Goal: Task Accomplishment & Management: Use online tool/utility

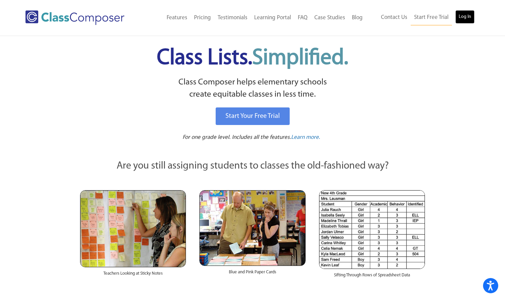
click at [455, 16] on link "Log In" at bounding box center [464, 17] width 19 height 14
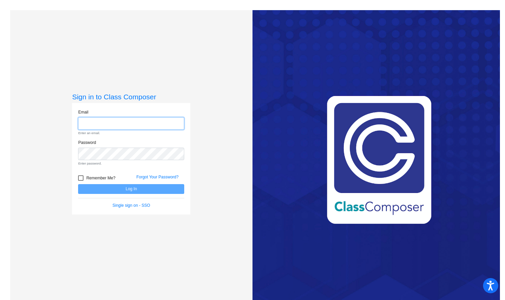
type input "[EMAIL_ADDRESS][DOMAIN_NAME]"
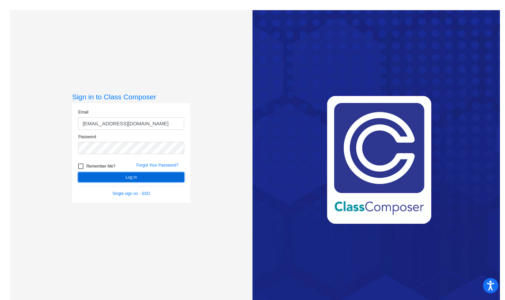
click at [163, 174] on button "Log In" at bounding box center [131, 177] width 106 height 10
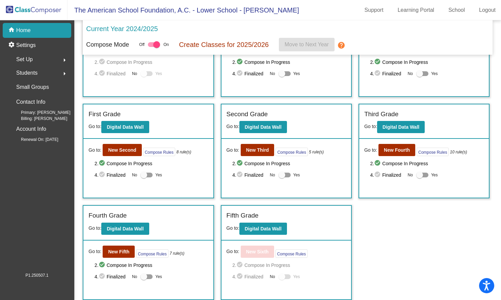
scroll to position [38, 0]
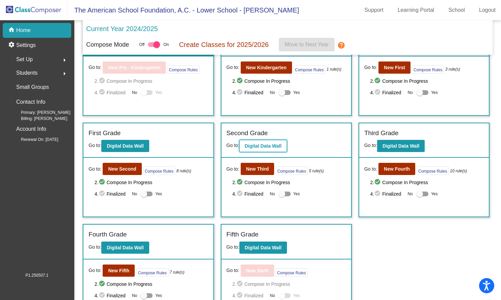
click at [261, 148] on b "Digital Data Wall" at bounding box center [263, 145] width 37 height 5
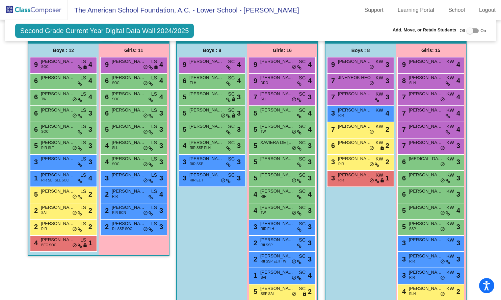
scroll to position [482, 0]
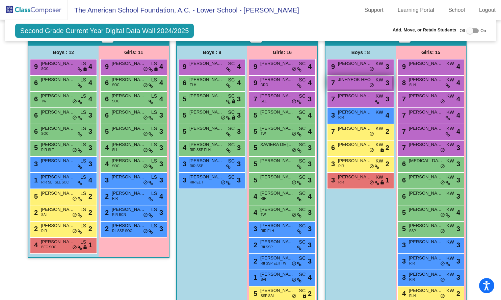
click at [358, 82] on span "JINHYEOK HEO" at bounding box center [355, 79] width 34 height 7
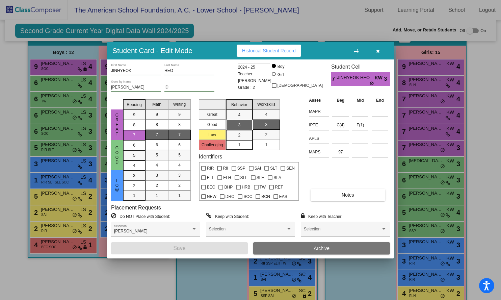
click at [378, 52] on icon "button" at bounding box center [378, 51] width 4 height 5
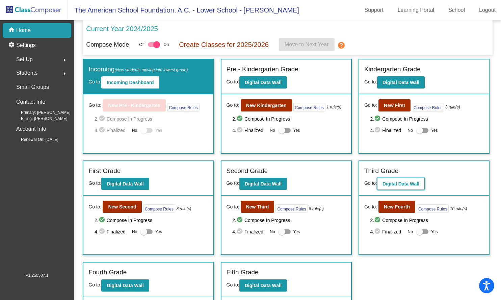
click at [397, 183] on b "Digital Data Wall" at bounding box center [401, 183] width 37 height 5
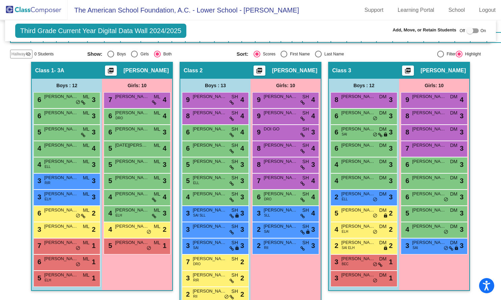
scroll to position [205, 0]
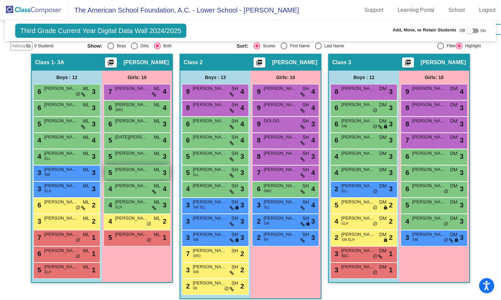
click at [127, 170] on span "PAULA QUINTANILLA" at bounding box center [132, 169] width 34 height 7
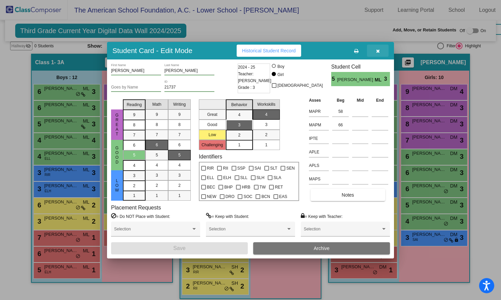
click at [377, 51] on icon "button" at bounding box center [378, 51] width 4 height 5
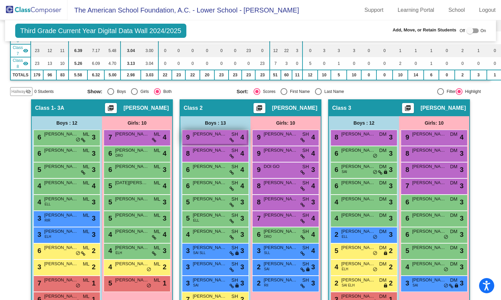
scroll to position [158, 0]
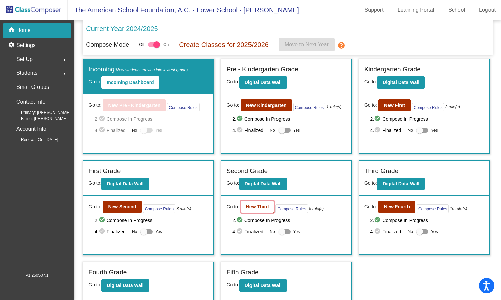
click at [254, 208] on b "New Third" at bounding box center [257, 206] width 23 height 5
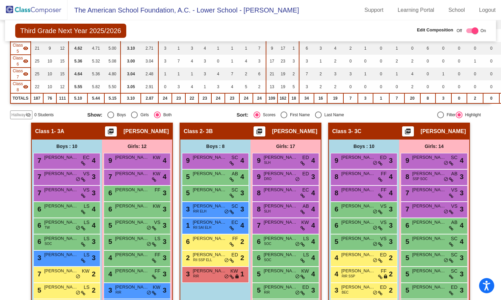
scroll to position [137, 0]
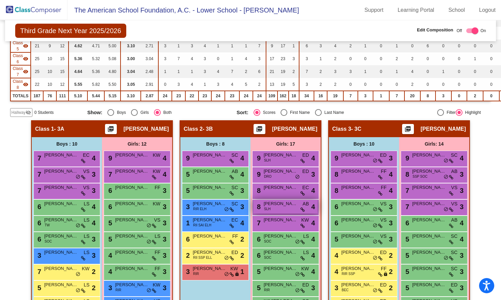
click at [269, 205] on span "KATE SAKAMOTO" at bounding box center [281, 203] width 34 height 7
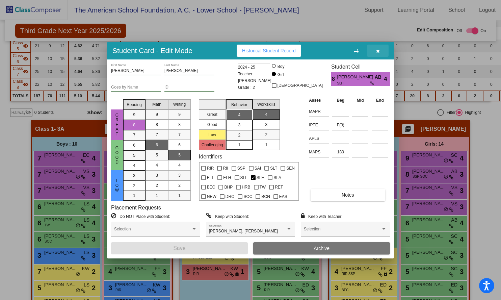
click at [378, 52] on icon "button" at bounding box center [378, 51] width 4 height 5
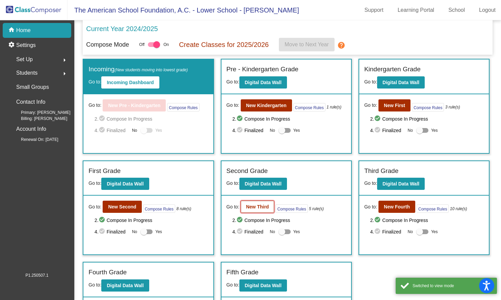
click at [260, 205] on b "New Third" at bounding box center [257, 206] width 23 height 5
click at [127, 206] on b "New Second" at bounding box center [122, 206] width 28 height 5
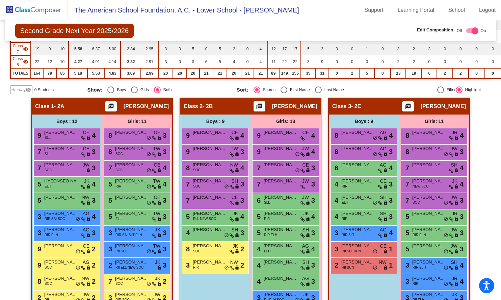
scroll to position [172, 0]
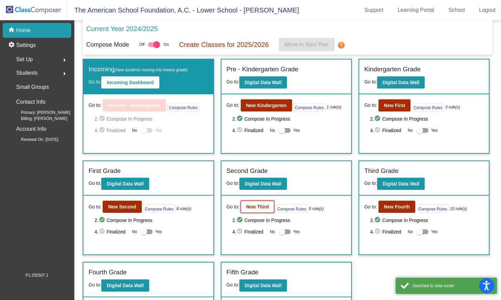
click at [257, 208] on b "New Third" at bounding box center [257, 206] width 23 height 5
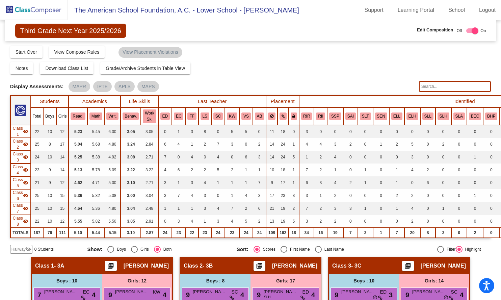
scroll to position [531, 0]
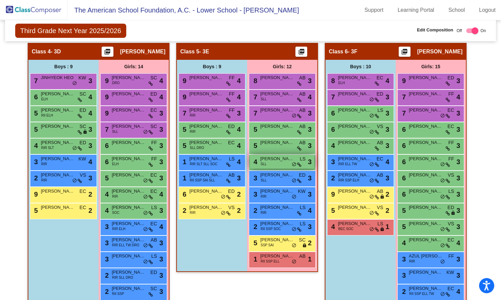
click at [279, 162] on div "4 KENDAL COOK SLL LS lock do_not_disturb_alt 3" at bounding box center [282, 162] width 65 height 14
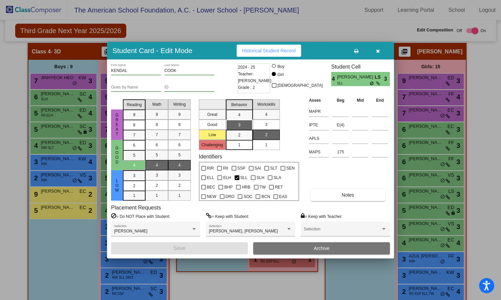
click at [377, 52] on icon "button" at bounding box center [378, 51] width 4 height 5
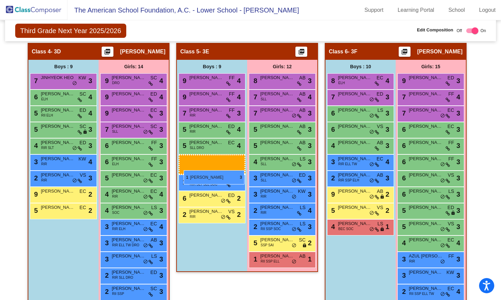
drag, startPoint x: 194, startPoint y: 179, endPoint x: 184, endPoint y: 171, distance: 13.7
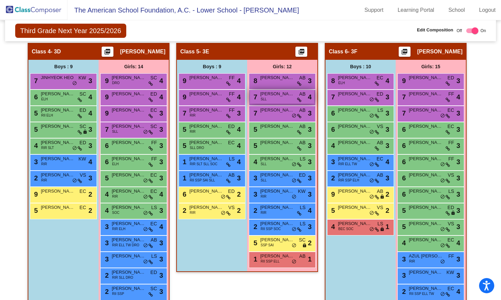
drag, startPoint x: 218, startPoint y: 117, endPoint x: 283, endPoint y: 103, distance: 66.7
